Goal: Task Accomplishment & Management: Manage account settings

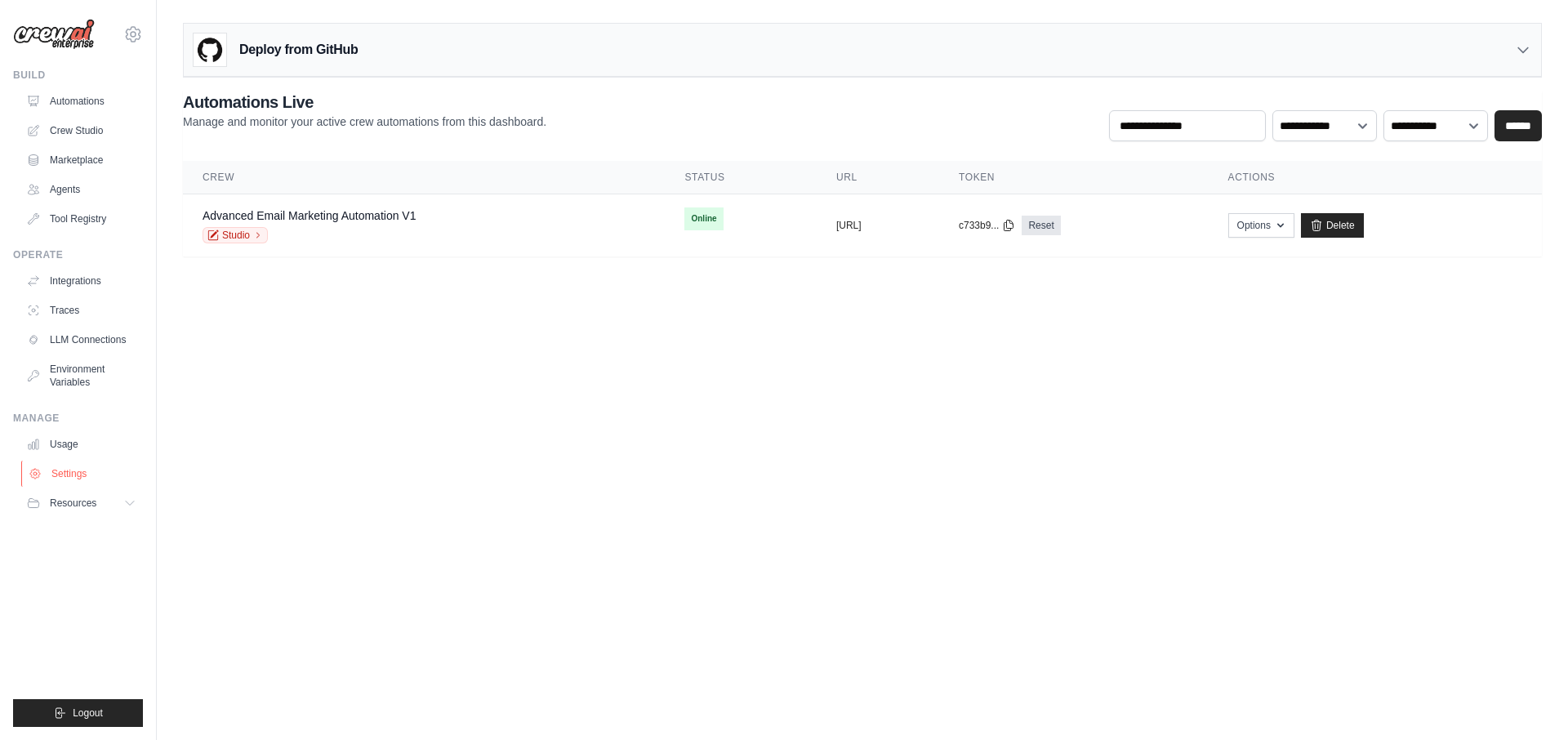
click at [81, 468] on link "Settings" at bounding box center [82, 474] width 123 height 26
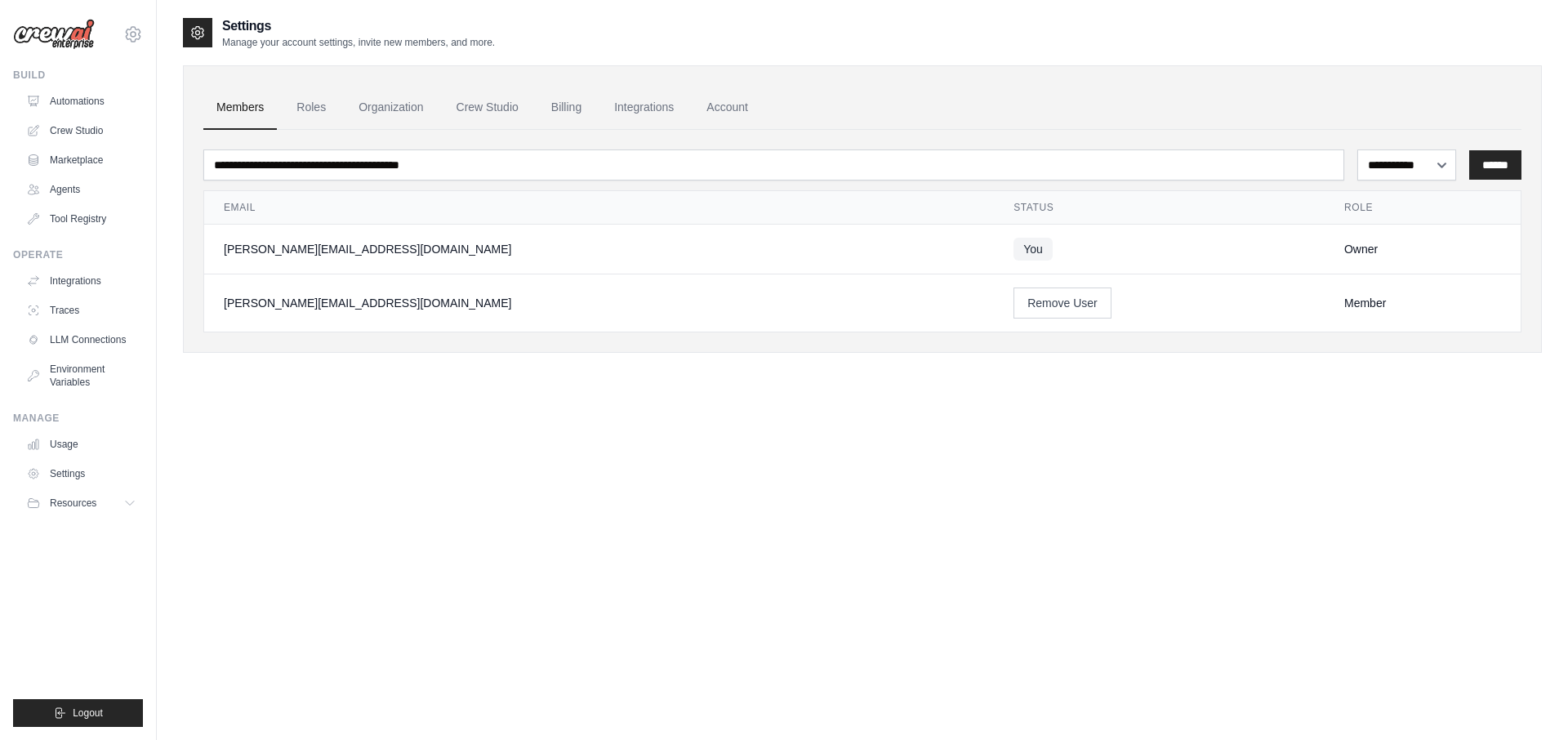
click at [340, 108] on ul "Members Roles Organization Crew Studio Billing Integrations Account" at bounding box center [863, 108] width 1319 height 44
click at [400, 98] on link "Organization" at bounding box center [390, 108] width 91 height 44
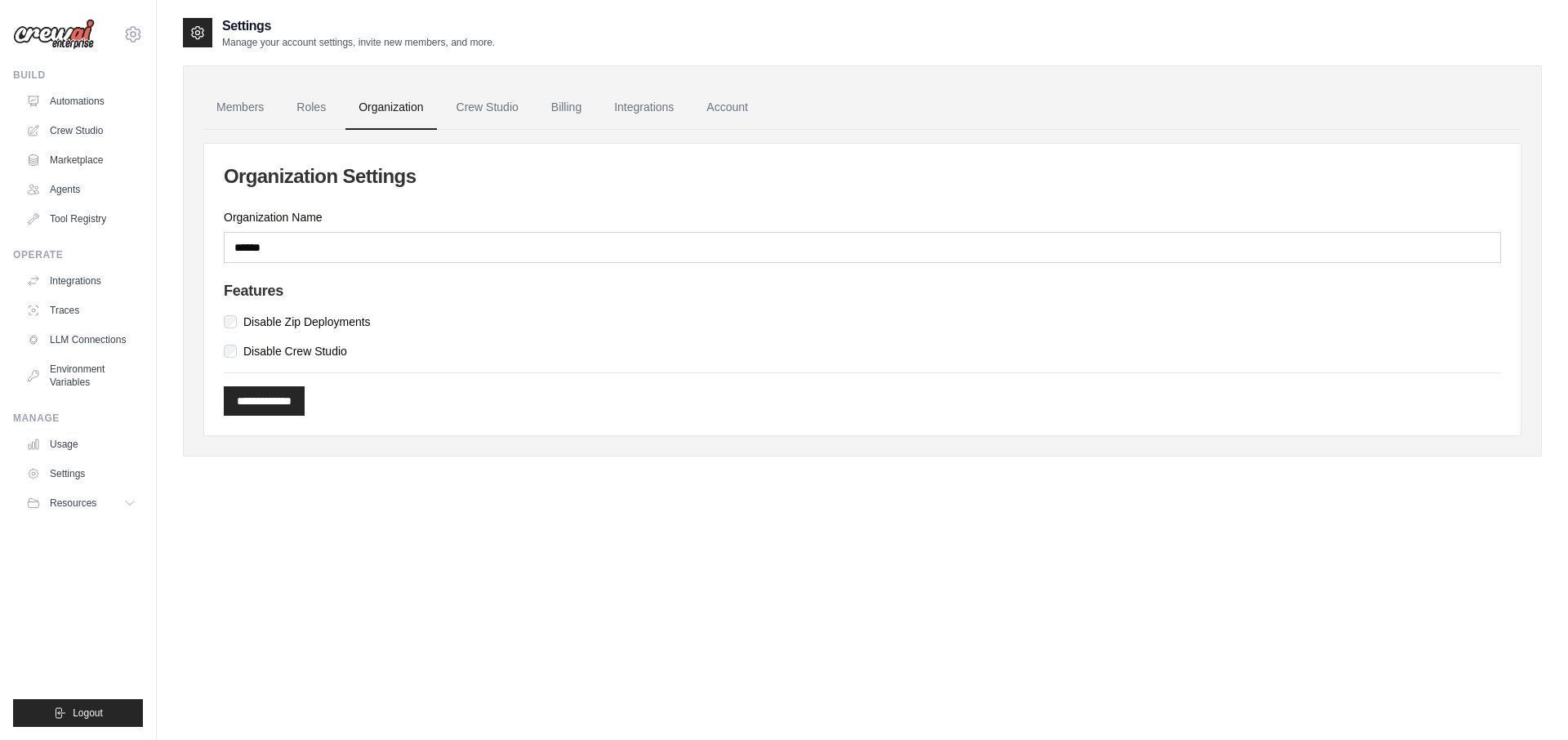
click at [249, 285] on h4 "Features" at bounding box center [863, 291] width 1278 height 18
click at [283, 283] on h4 "Features" at bounding box center [863, 291] width 1278 height 18
click at [291, 284] on h4 "Features" at bounding box center [863, 291] width 1278 height 18
click at [311, 349] on label "Disable Crew Studio" at bounding box center [295, 350] width 104 height 16
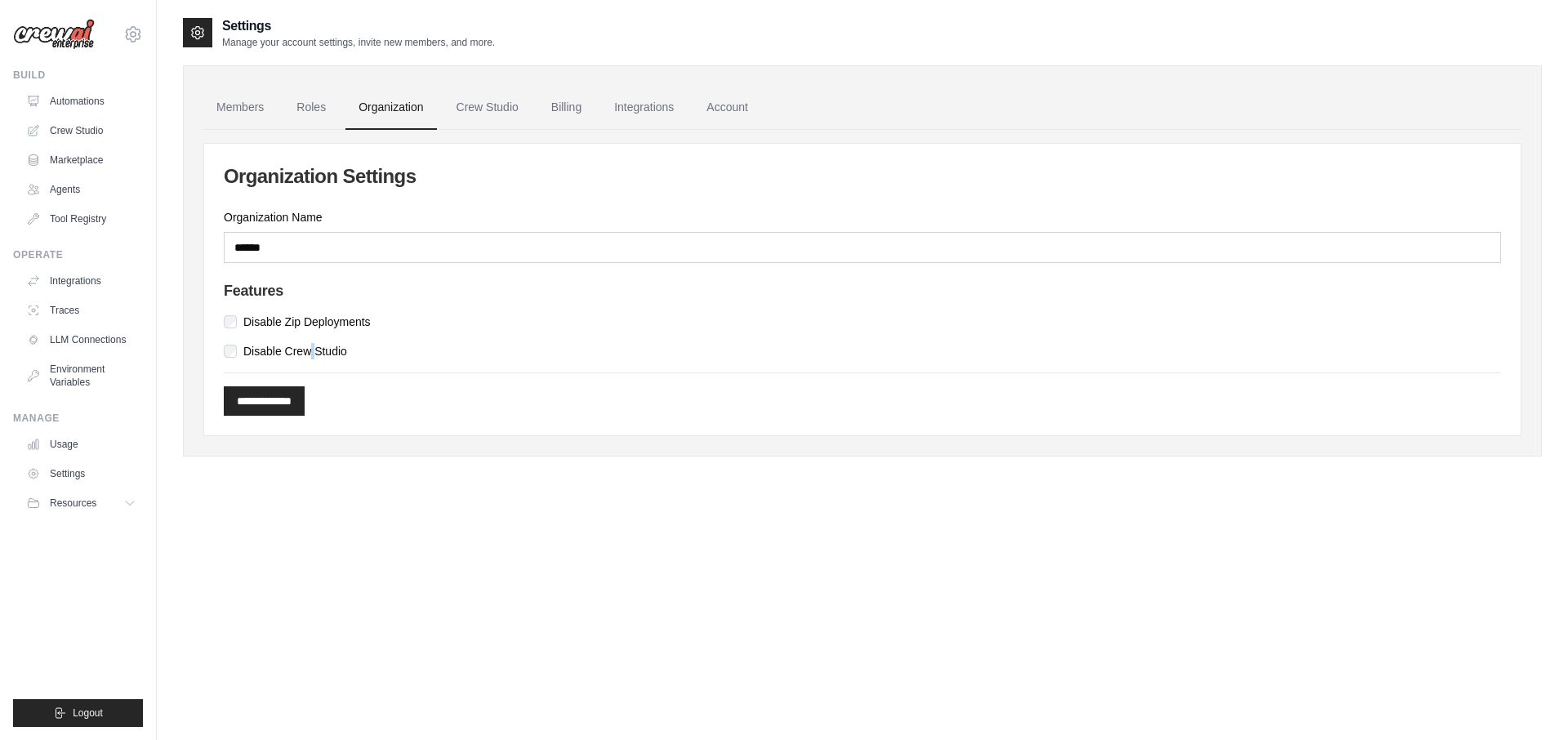
click at [312, 349] on label "Disable Crew Studio" at bounding box center [295, 350] width 104 height 16
click at [341, 321] on label "Disable Zip Deployments" at bounding box center [307, 322] width 127 height 16
click at [342, 321] on label "Disable Zip Deployments" at bounding box center [307, 322] width 127 height 16
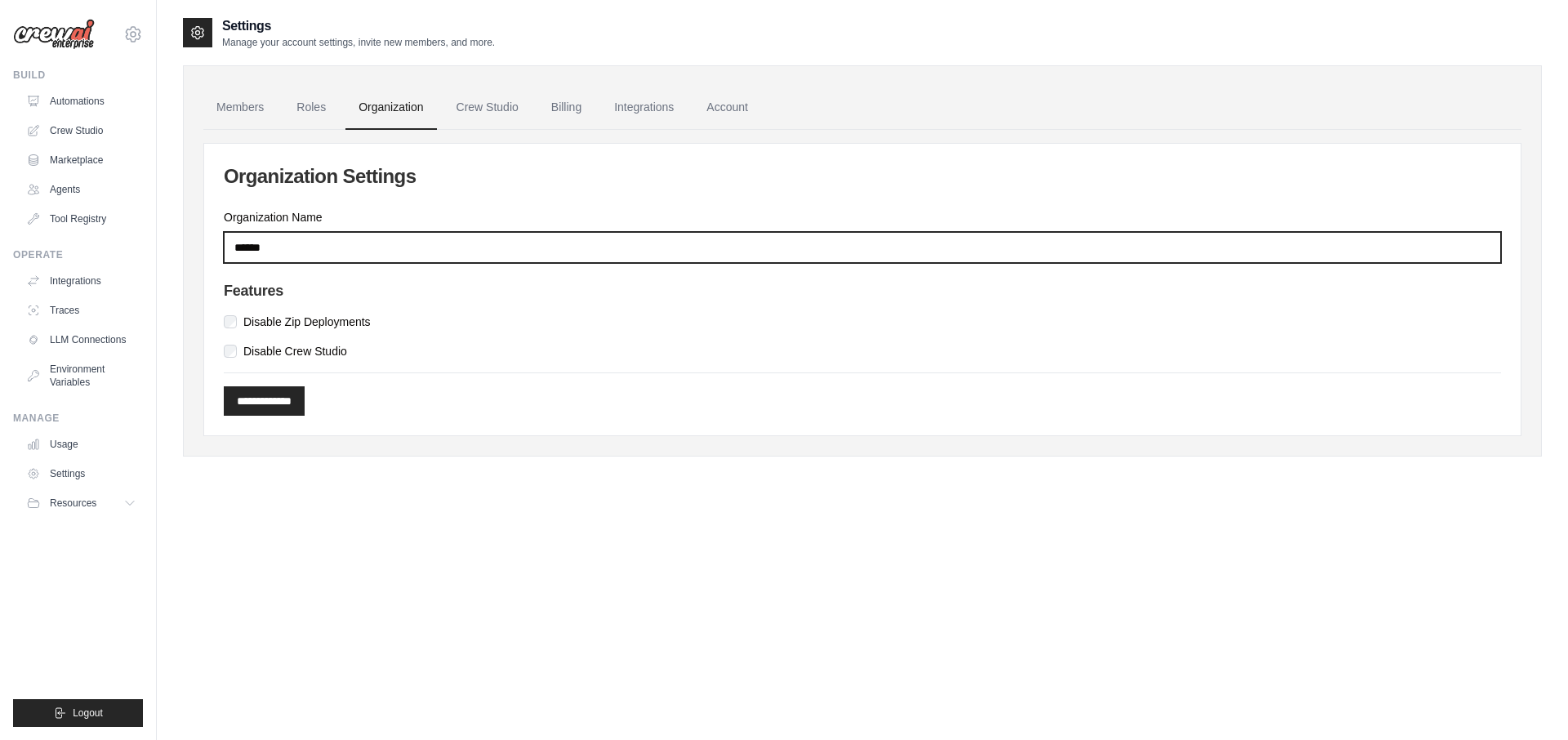
click at [272, 232] on input "******" at bounding box center [863, 247] width 1278 height 31
click at [290, 241] on input "******" at bounding box center [863, 247] width 1278 height 31
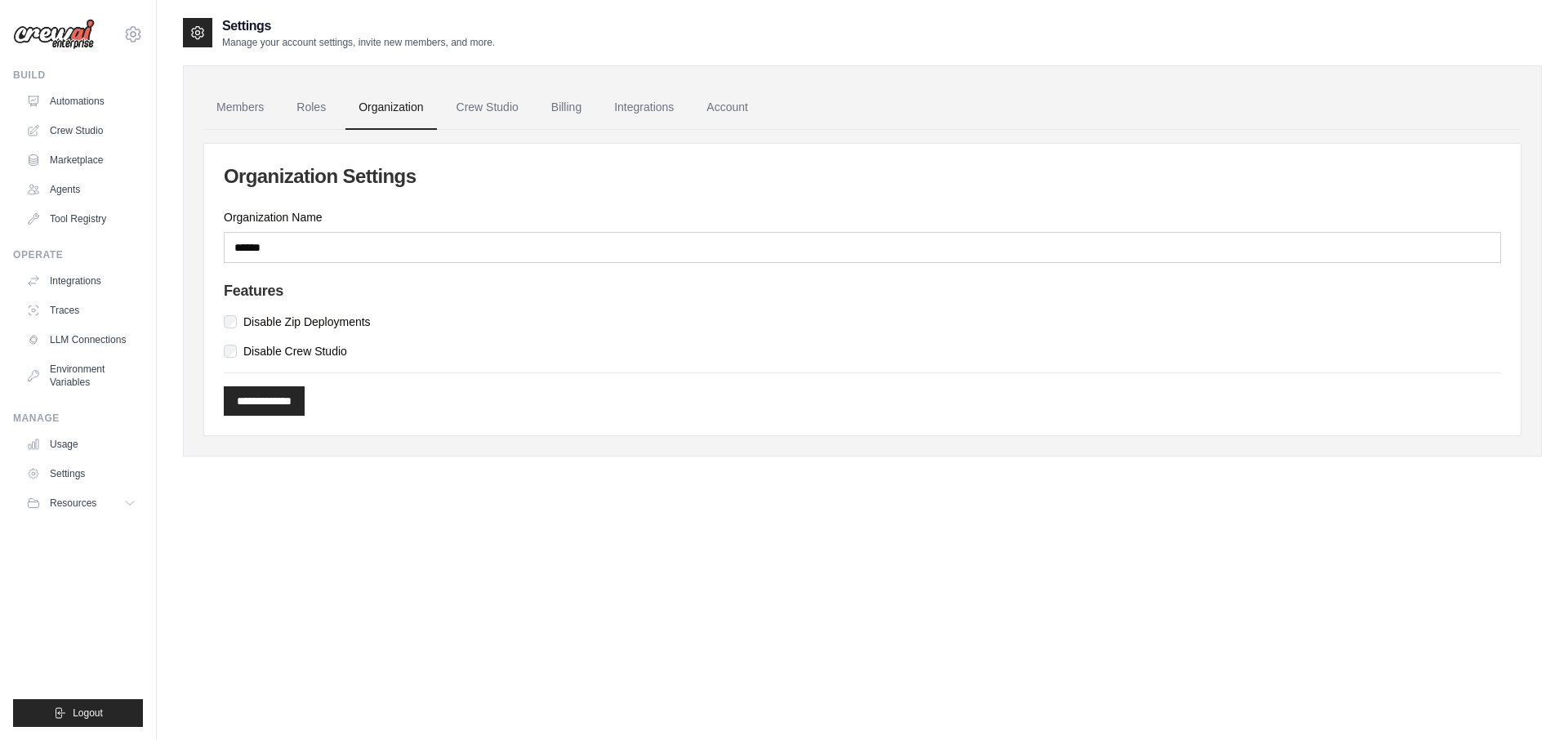
click at [537, 319] on div "Disable Zip Deployments" at bounding box center [863, 322] width 1278 height 16
